Goal: Transaction & Acquisition: Purchase product/service

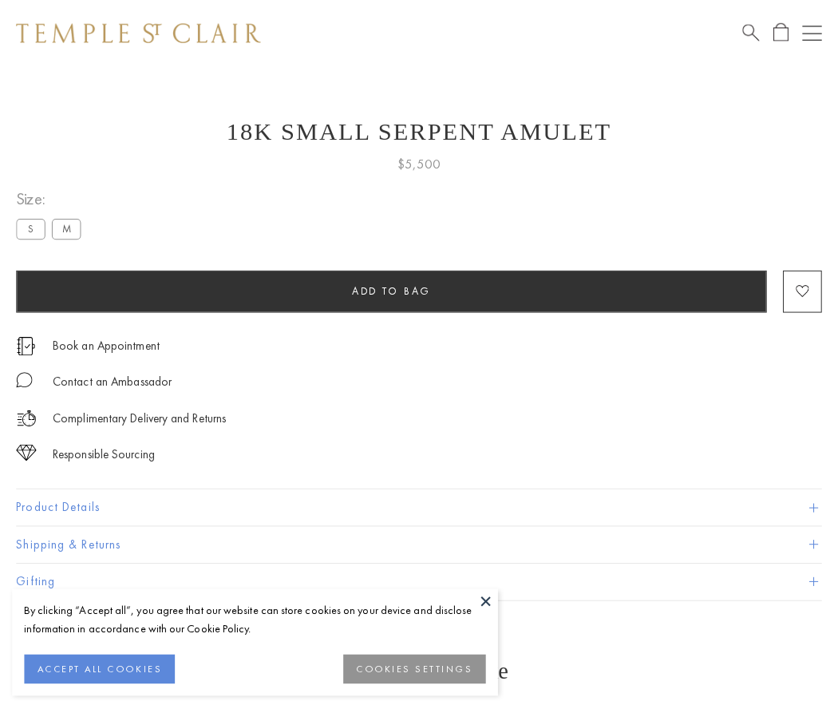
scroll to position [2, 0]
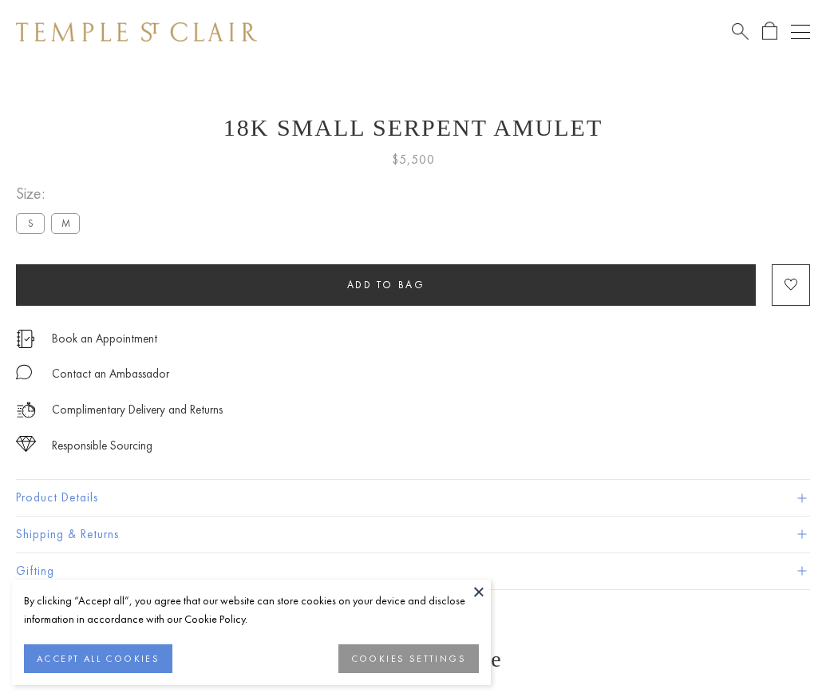
click at [386, 284] on span "Add to bag" at bounding box center [386, 285] width 78 height 14
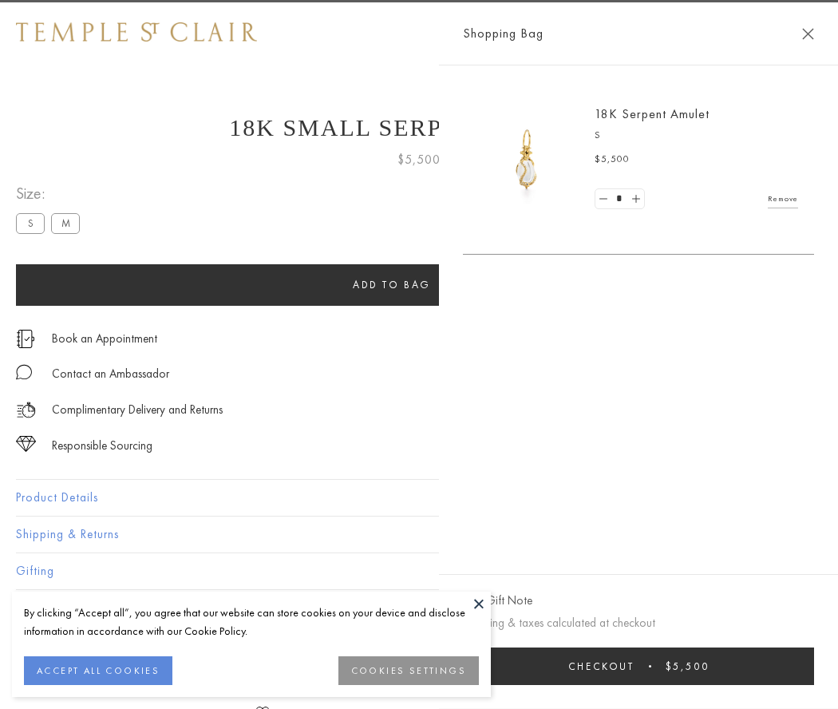
click at [799, 666] on button "Checkout $5,500" at bounding box center [638, 666] width 351 height 38
